Goal: Task Accomplishment & Management: Use online tool/utility

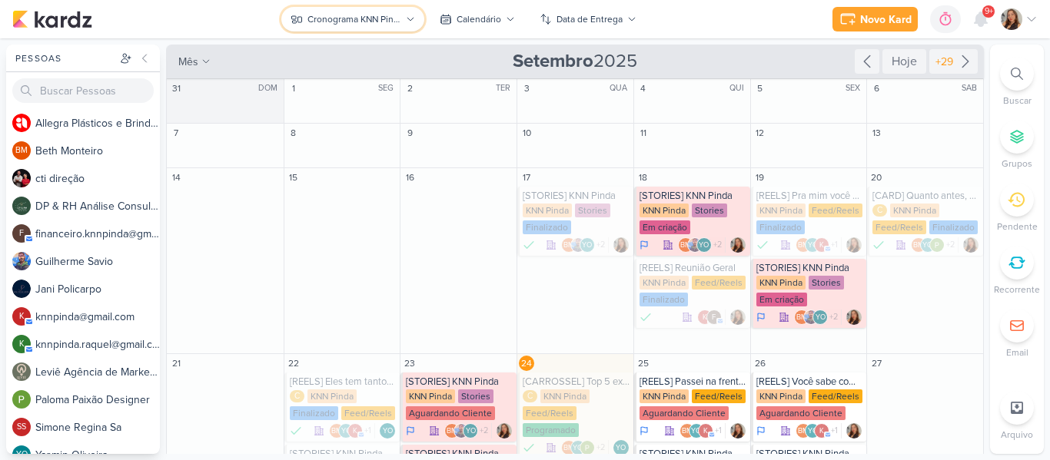
click at [326, 17] on div "Cronograma KNN Pinda" at bounding box center [353, 19] width 93 height 14
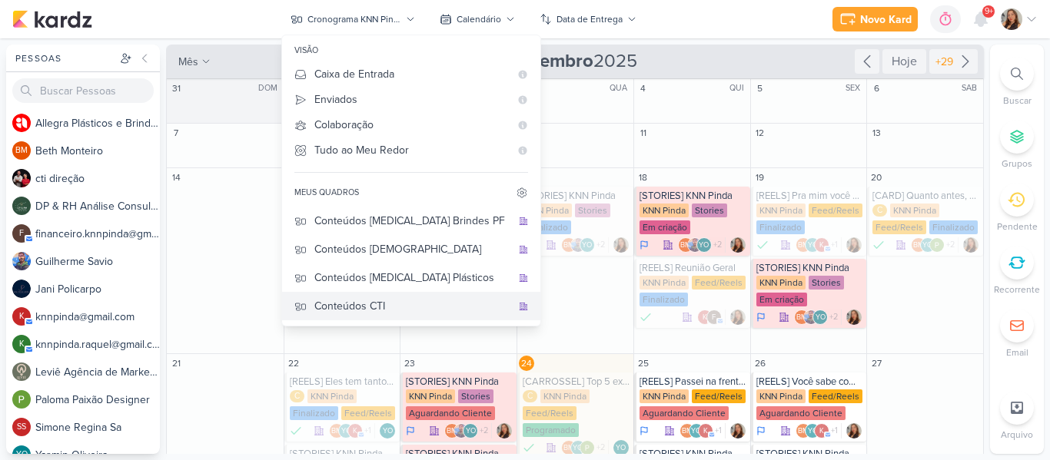
click at [395, 319] on button "Conteúdos CTI" at bounding box center [411, 306] width 258 height 28
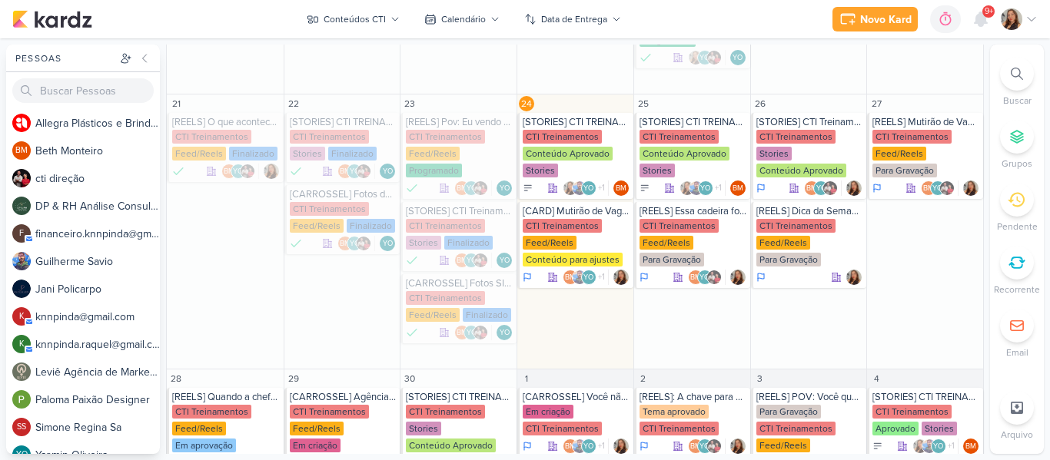
scroll to position [509, 0]
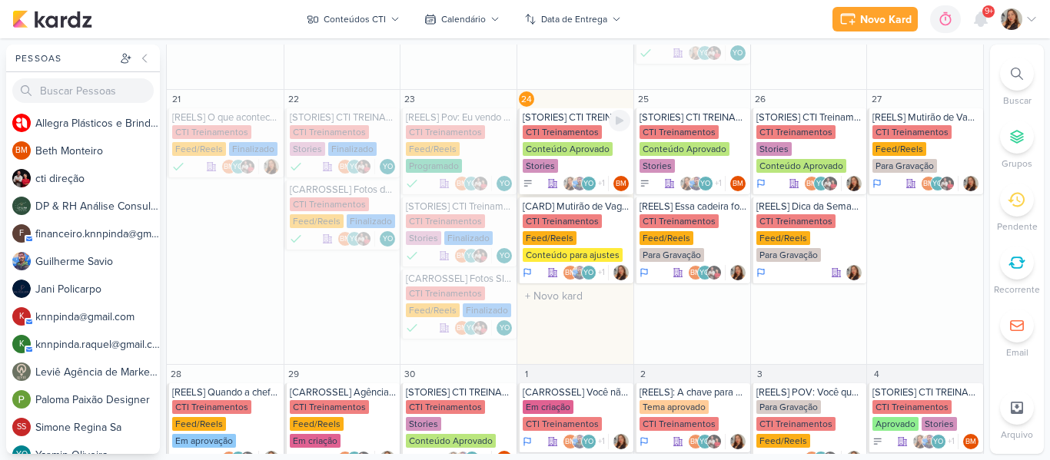
click at [589, 143] on div "Conteúdo Aprovado" at bounding box center [568, 149] width 90 height 14
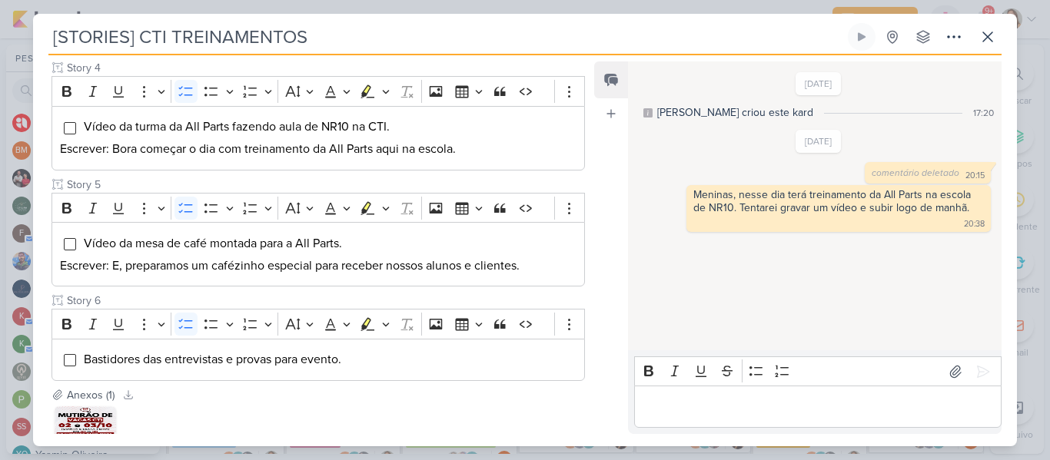
scroll to position [582, 0]
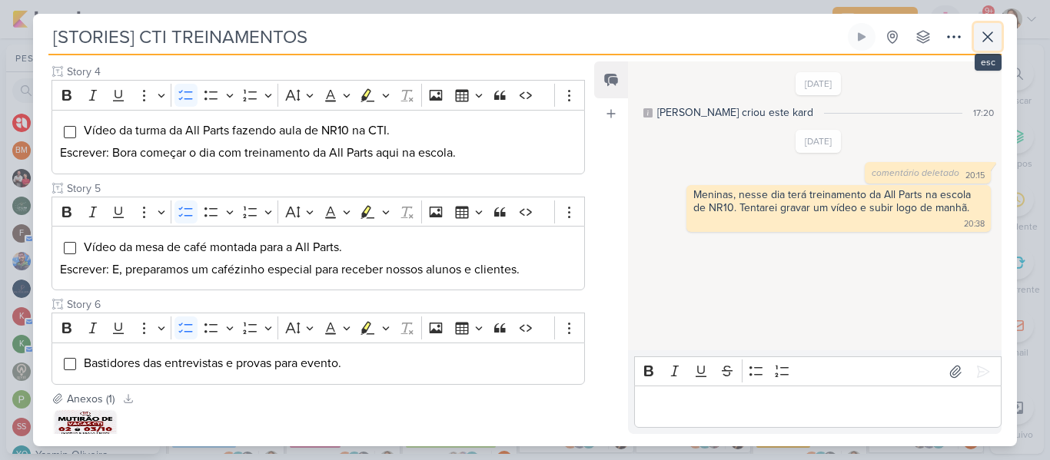
click at [985, 34] on icon at bounding box center [987, 36] width 9 height 9
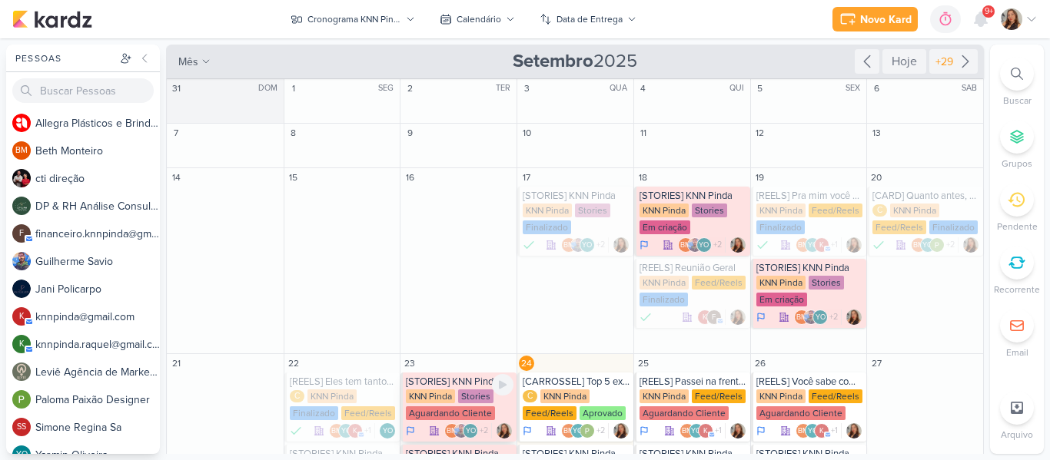
scroll to position [271, 0]
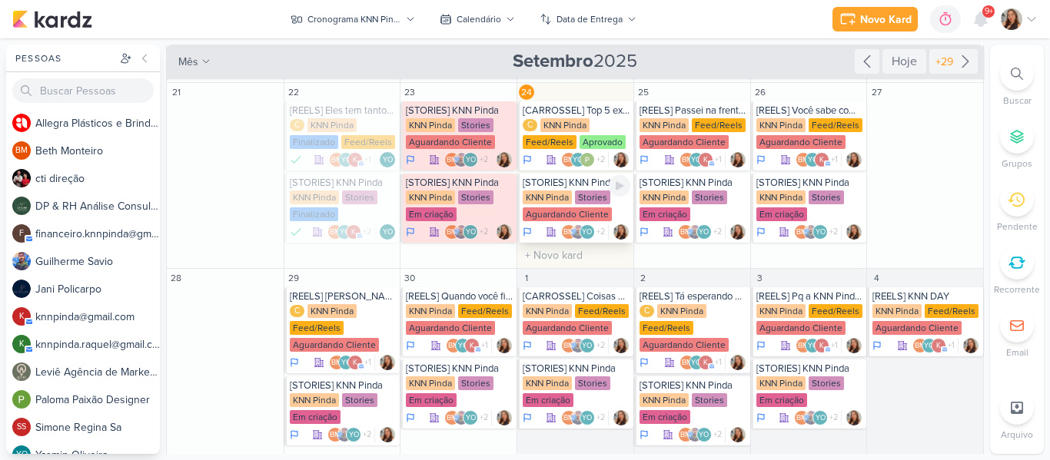
click at [585, 191] on div "Stories" at bounding box center [592, 198] width 35 height 14
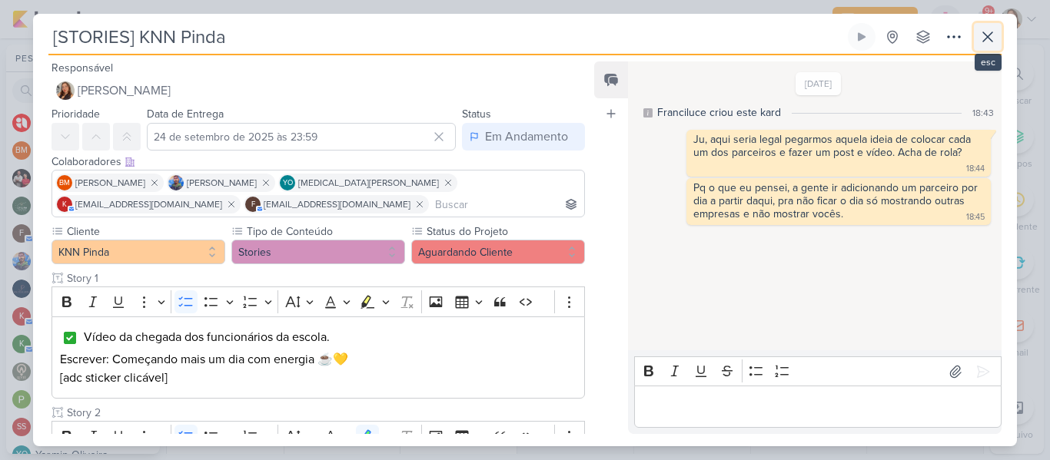
click at [990, 45] on icon at bounding box center [987, 37] width 18 height 18
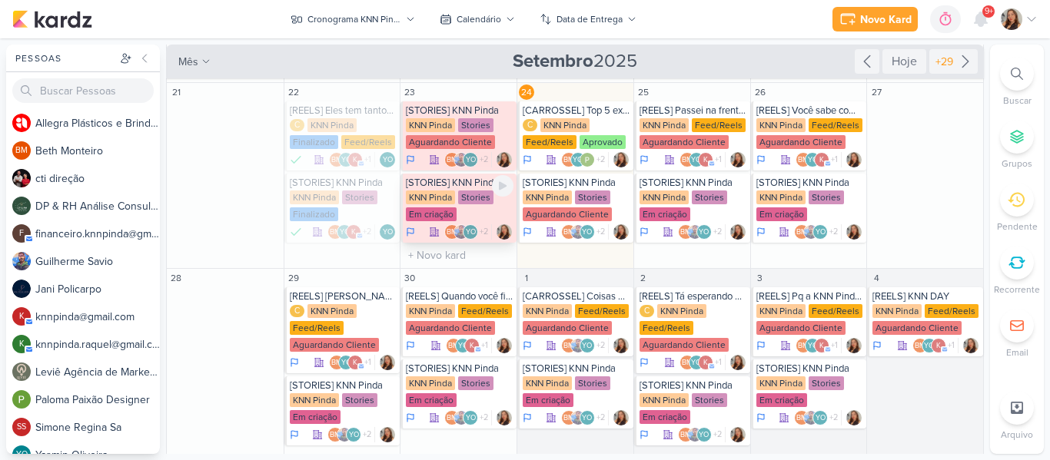
click at [450, 217] on div "Em criação" at bounding box center [431, 214] width 51 height 14
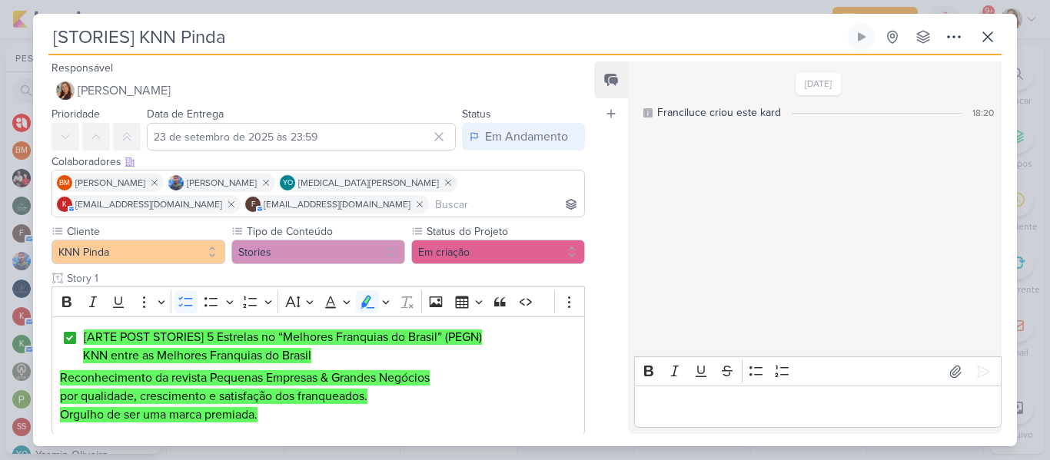
scroll to position [1054, 0]
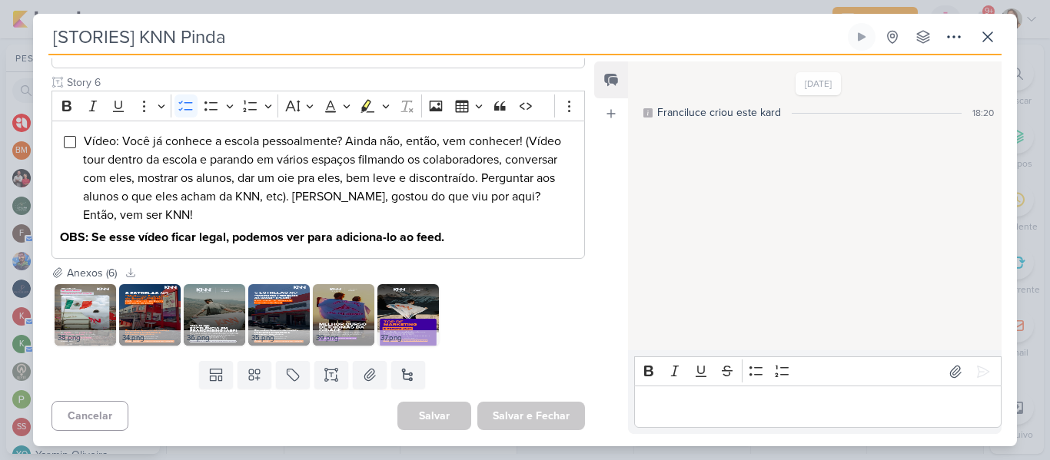
click at [545, 325] on div "38.png 34.png 36.png 35.png" at bounding box center [317, 315] width 533 height 68
click at [495, 282] on div "38.png 34.png 36.png 35.png" at bounding box center [317, 315] width 533 height 68
click at [289, 168] on li "Vídeo: Você já conhece a escola pessoalmente? Ainda não, então, vem conhecer! (…" at bounding box center [329, 178] width 493 height 92
